Goal: Information Seeking & Learning: Learn about a topic

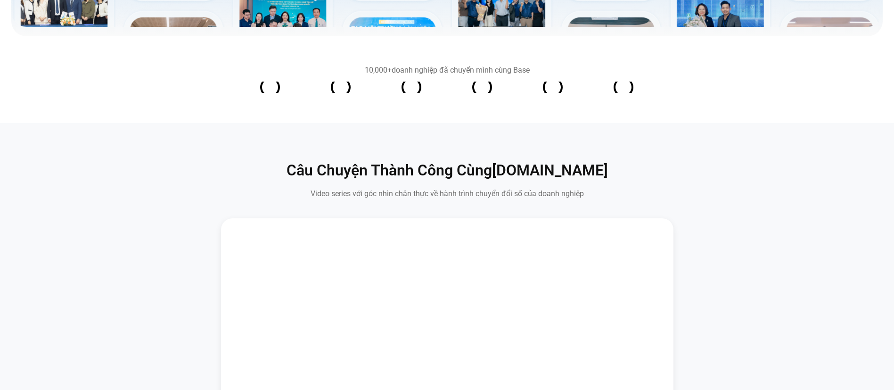
scroll to position [523, 0]
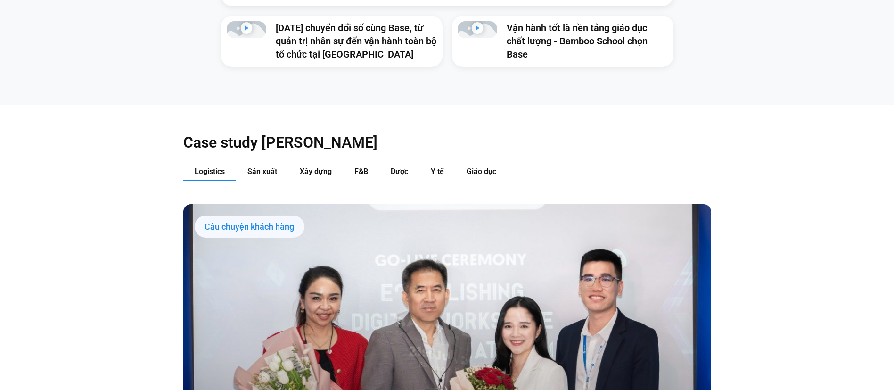
scroll to position [1011, 0]
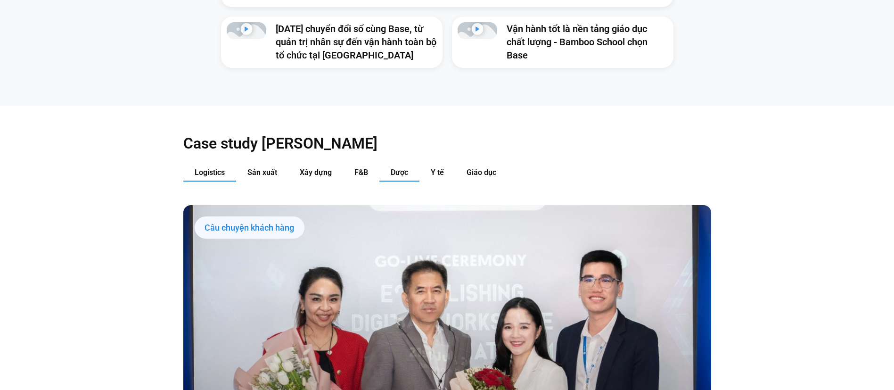
click at [417, 164] on button "Dược" at bounding box center [399, 172] width 40 height 17
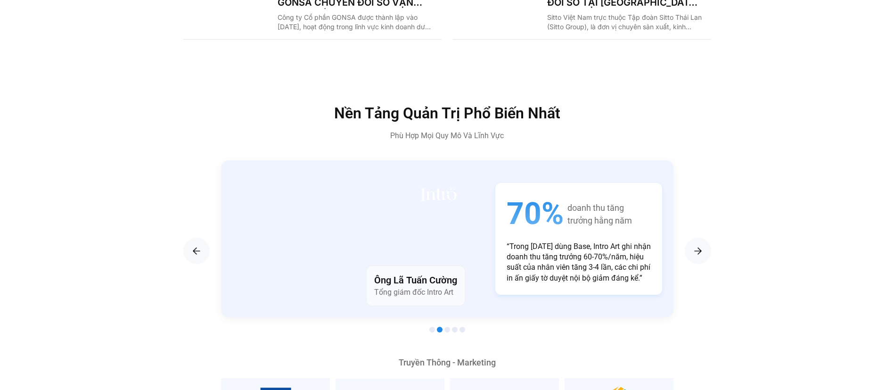
scroll to position [1633, 0]
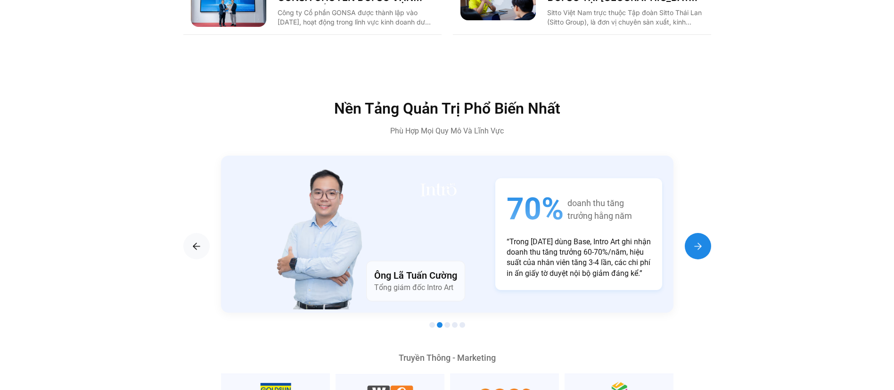
click at [696, 240] on img "Next slide" at bounding box center [697, 245] width 11 height 11
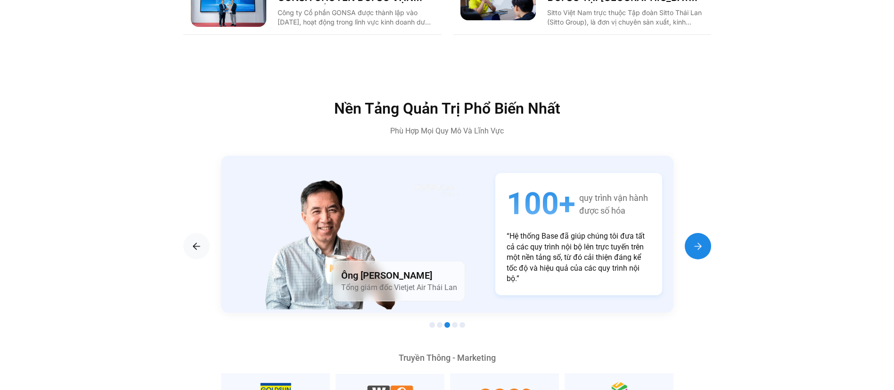
click at [696, 240] on img "Next slide" at bounding box center [697, 245] width 11 height 11
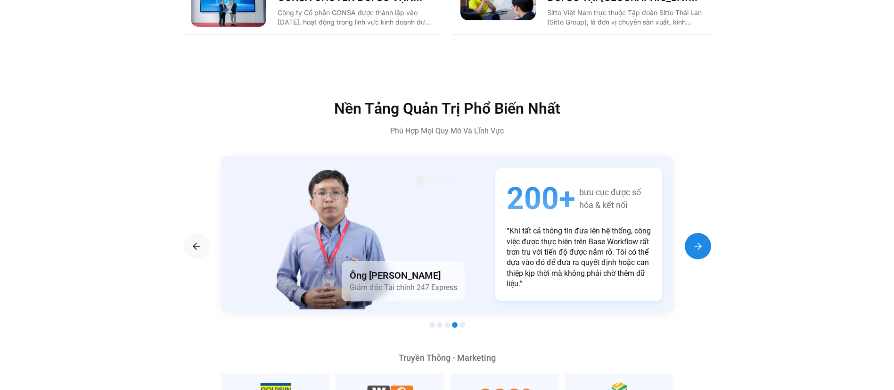
click at [696, 240] on img "Next slide" at bounding box center [697, 245] width 11 height 11
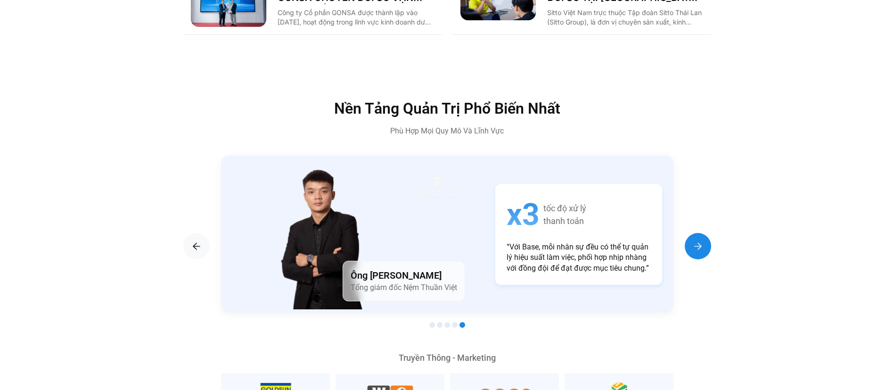
click at [696, 240] on img "Next slide" at bounding box center [697, 245] width 11 height 11
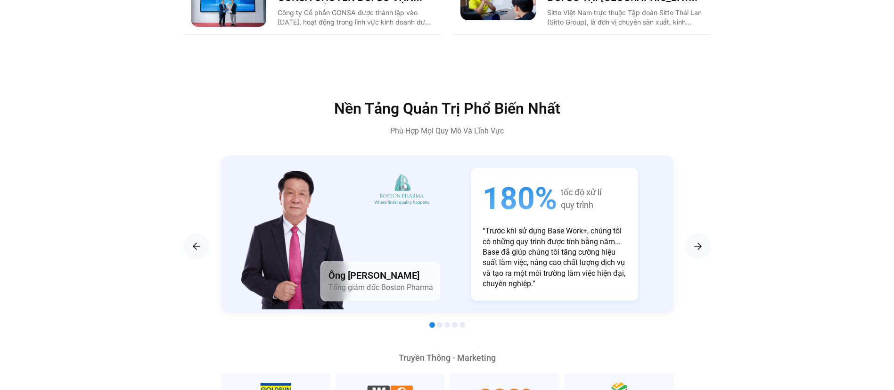
click at [536, 239] on p "“Trước khi sử dụng Base Work+, chúng tôi có những quy trình được tính bằng năm.…" at bounding box center [555, 257] width 144 height 63
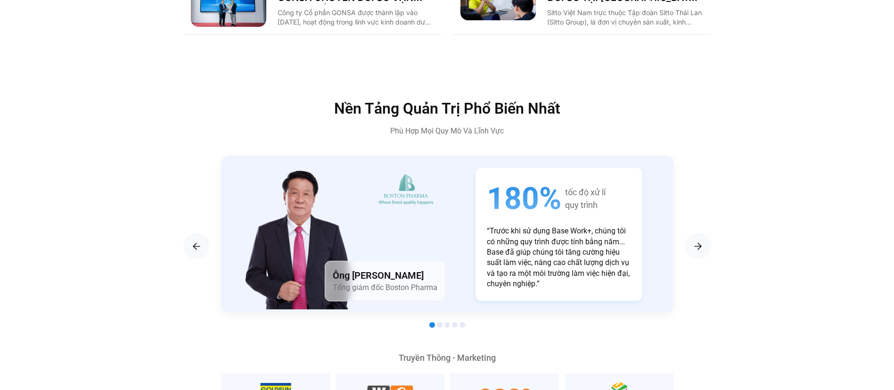
click at [534, 226] on p "“Trước khi sử dụng Base Work+, chúng tôi có những quy trình được tính bằng năm.…" at bounding box center [559, 257] width 144 height 63
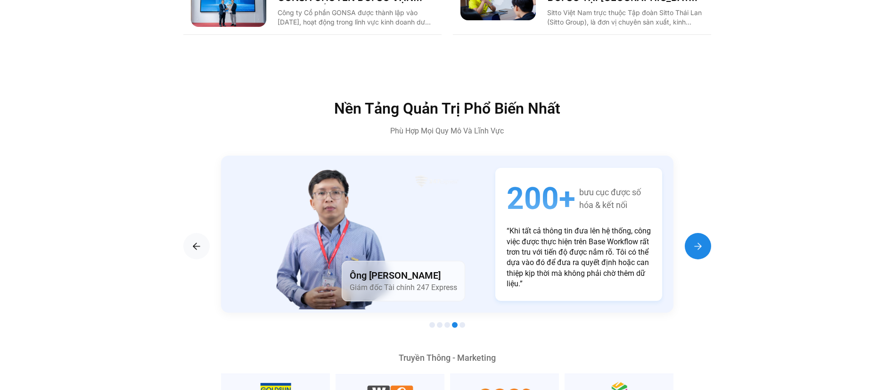
click at [707, 233] on div "Next slide" at bounding box center [698, 246] width 26 height 26
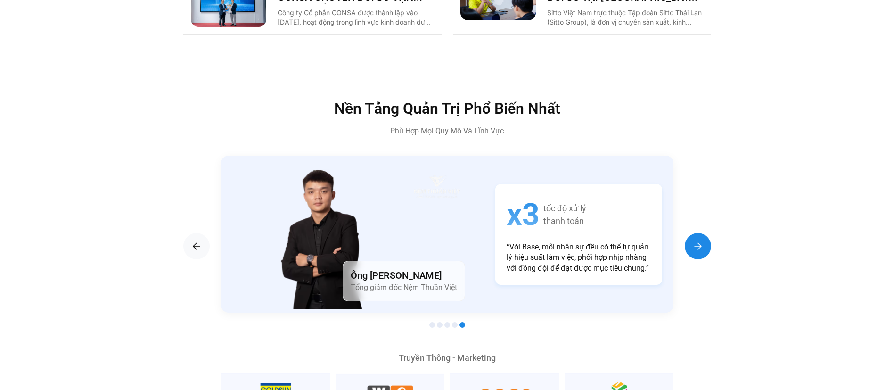
click at [707, 233] on div "Next slide" at bounding box center [698, 246] width 26 height 26
click at [699, 236] on div "Next slide" at bounding box center [698, 246] width 26 height 26
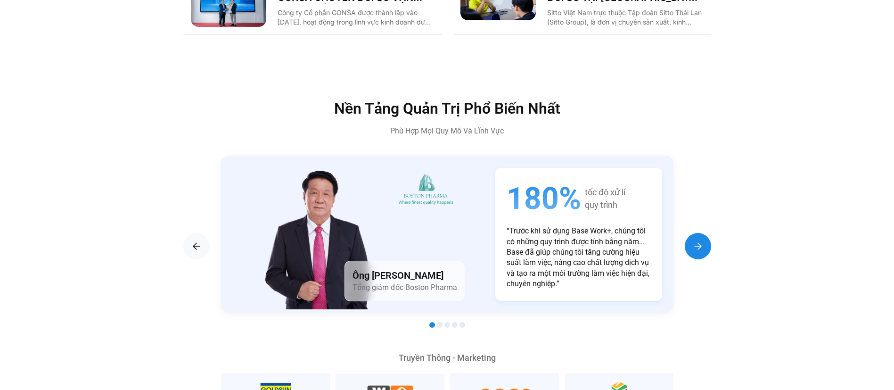
click at [699, 236] on div "Next slide" at bounding box center [698, 246] width 26 height 26
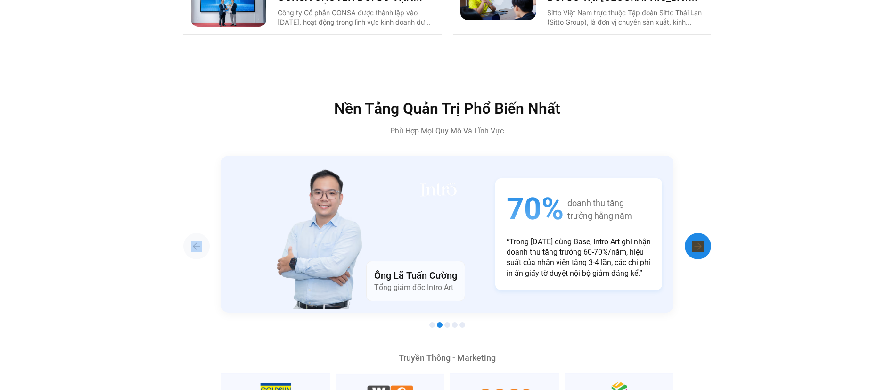
click at [699, 236] on div "Next slide" at bounding box center [698, 246] width 26 height 26
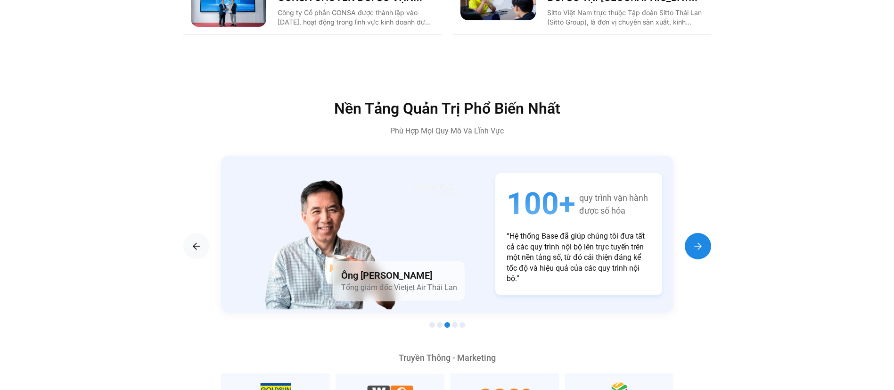
click at [699, 236] on div "Next slide" at bounding box center [698, 246] width 26 height 26
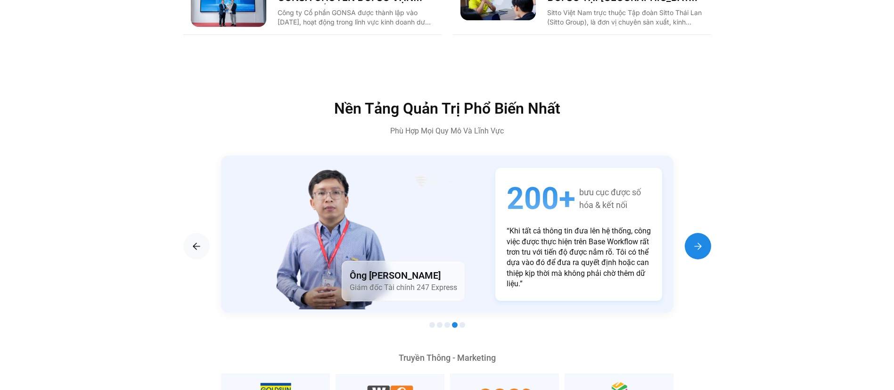
click at [699, 236] on div "Next slide" at bounding box center [698, 246] width 26 height 26
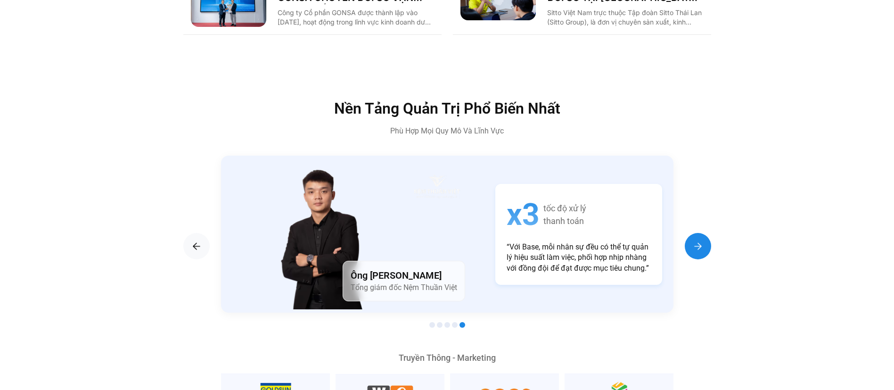
click at [699, 236] on div "Next slide" at bounding box center [698, 246] width 26 height 26
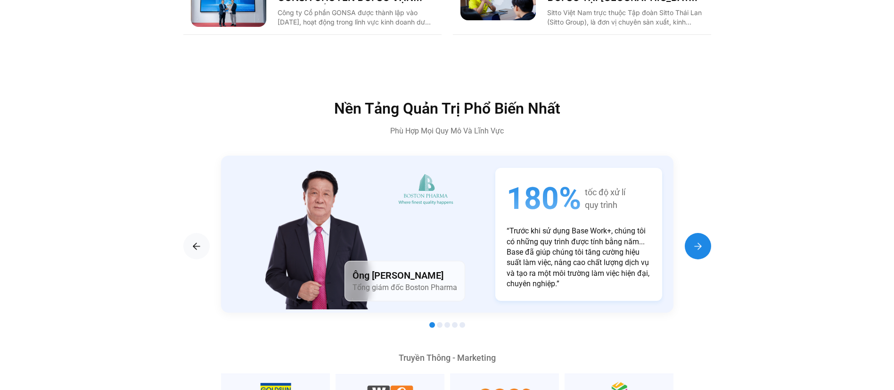
click at [699, 236] on div "Next slide" at bounding box center [698, 246] width 26 height 26
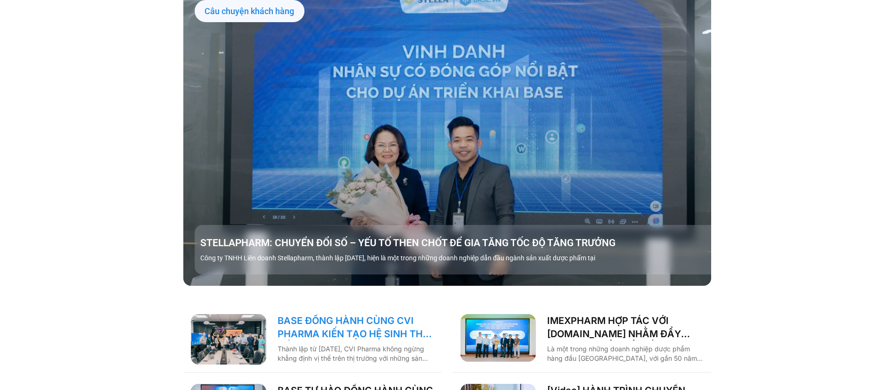
scroll to position [1226, 0]
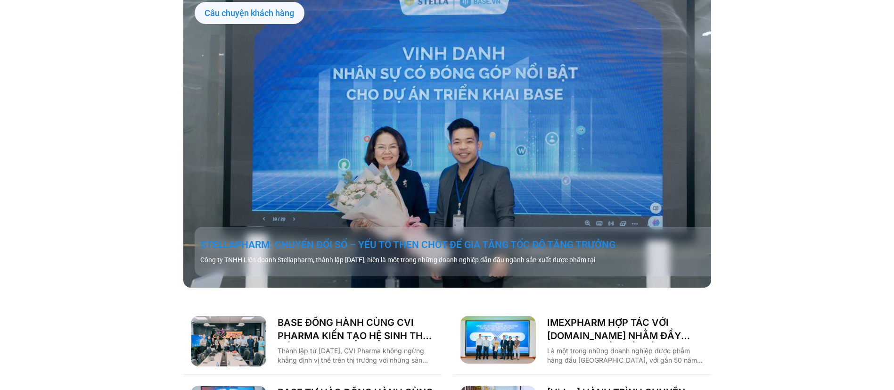
click at [343, 238] on link "STELLAPHARM: CHUYỂN ĐỔI SỐ – YẾU TỐ THEN CHỐT ĐỂ GIA TĂNG TỐC ĐỘ TĂNG TRƯỞNG" at bounding box center [458, 244] width 516 height 13
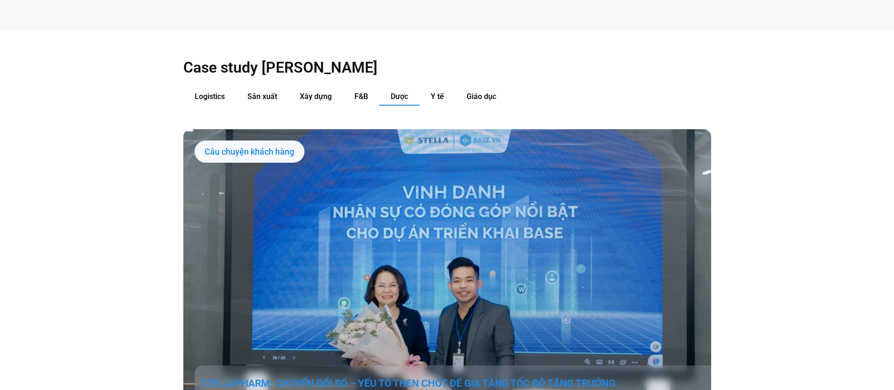
scroll to position [1086, 0]
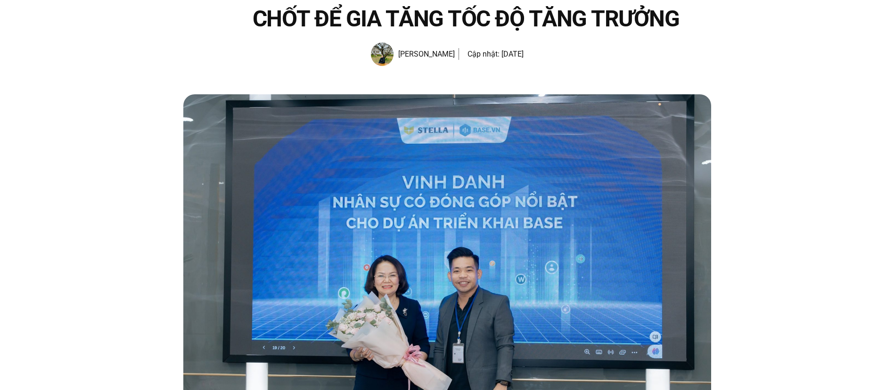
scroll to position [115, 0]
